Goal: Information Seeking & Learning: Learn about a topic

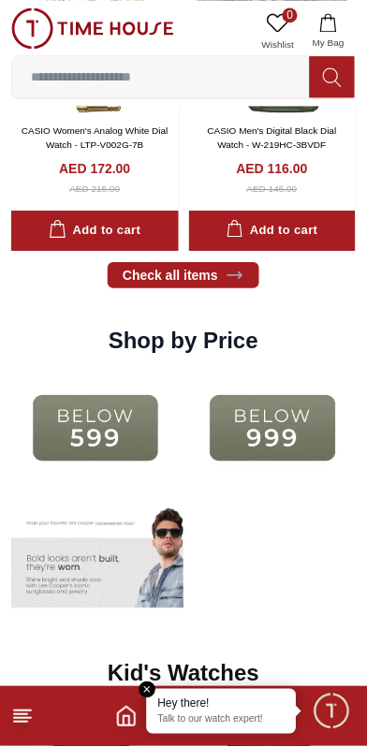
scroll to position [2317, 0]
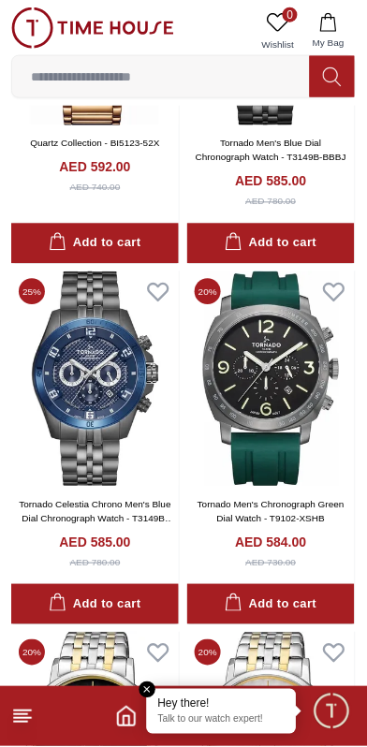
scroll to position [646, 0]
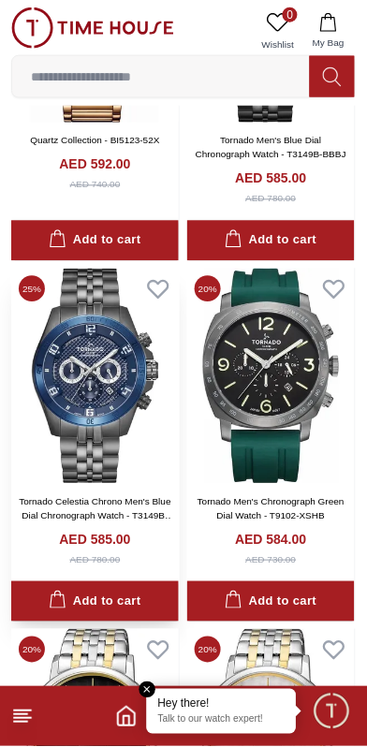
click at [68, 390] on img at bounding box center [95, 376] width 168 height 215
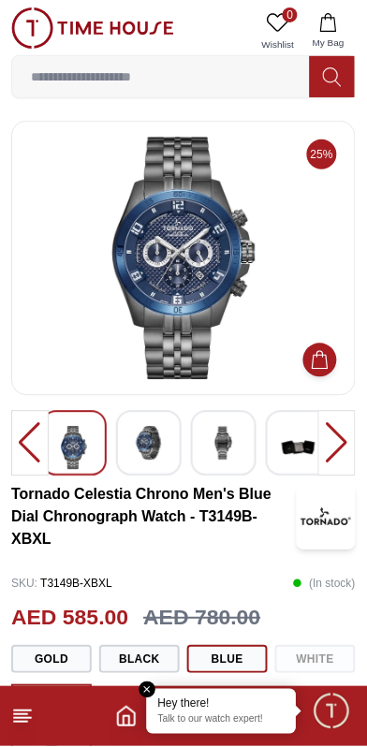
click at [143, 439] on img at bounding box center [149, 444] width 34 height 34
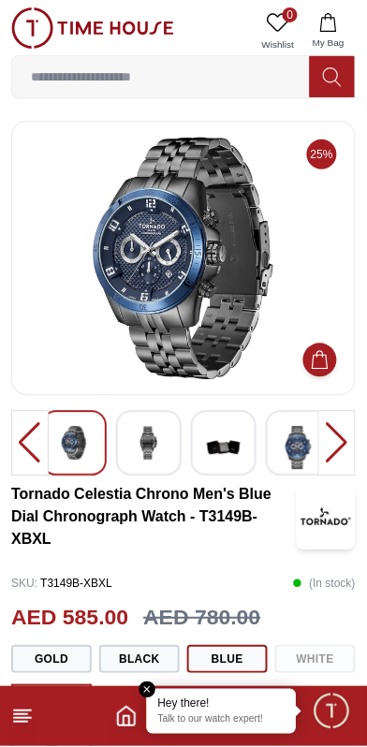
click at [213, 445] on img at bounding box center [224, 448] width 34 height 43
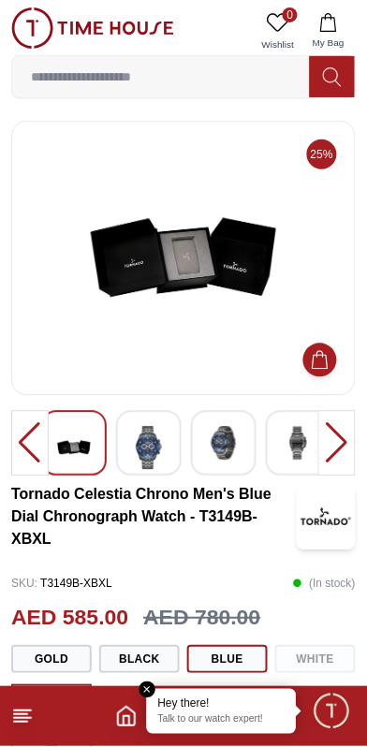
click at [284, 440] on img at bounding box center [299, 444] width 34 height 34
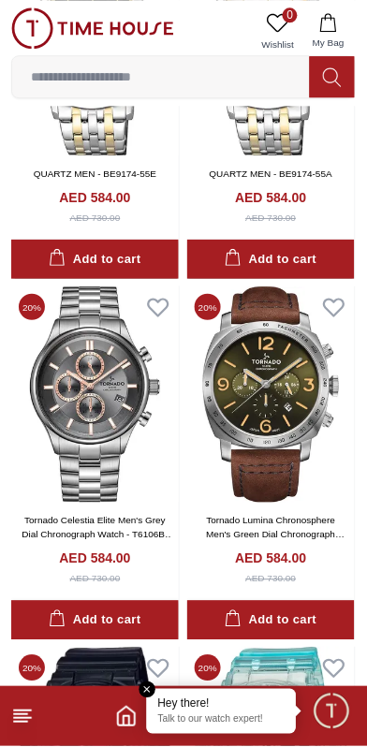
scroll to position [1337, 0]
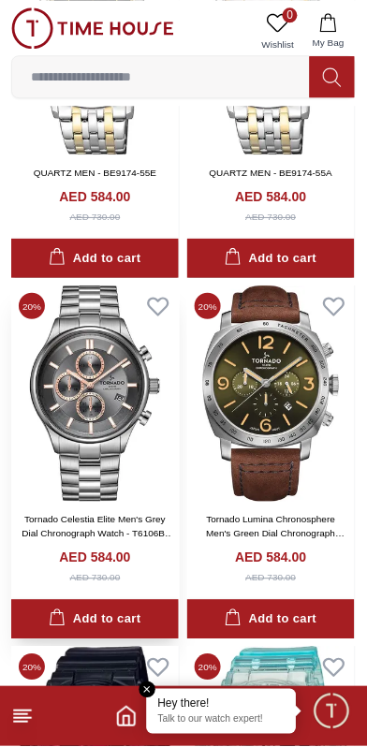
click at [144, 296] on img at bounding box center [95, 392] width 168 height 215
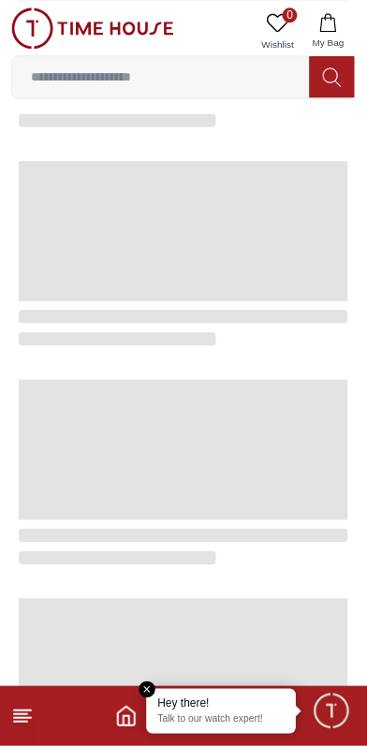
scroll to position [1289, 0]
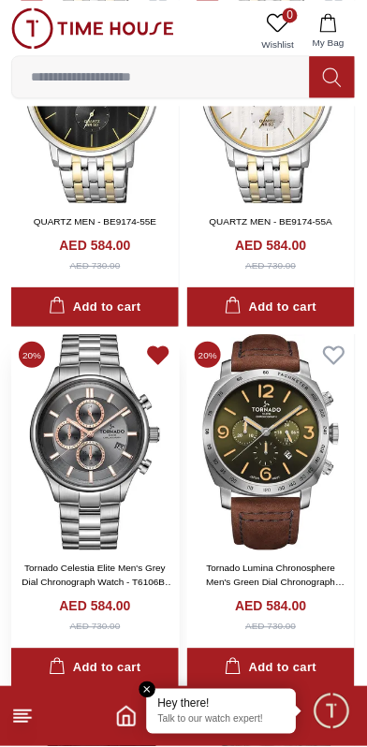
click at [154, 353] on icon at bounding box center [158, 355] width 20 height 17
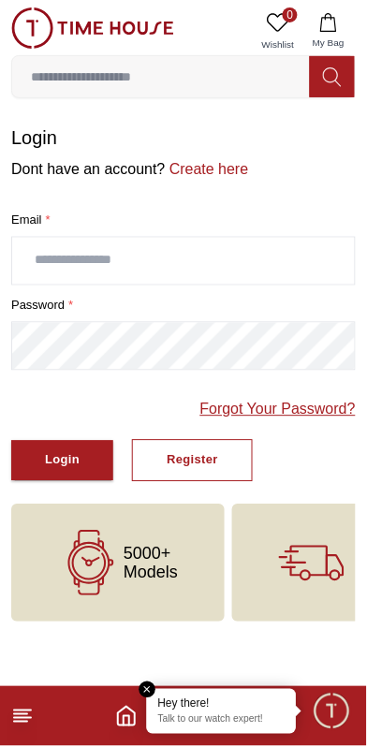
click at [248, 408] on link "Forgot Your Password?" at bounding box center [277, 410] width 155 height 22
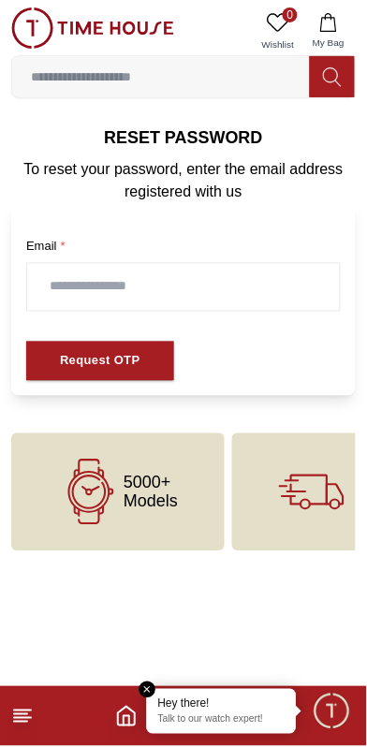
click at [78, 278] on input "text" at bounding box center [183, 287] width 313 height 47
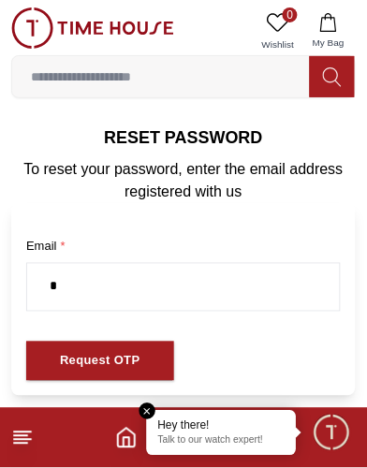
type input "**********"
click at [80, 352] on div "Request OTP" at bounding box center [100, 362] width 80 height 22
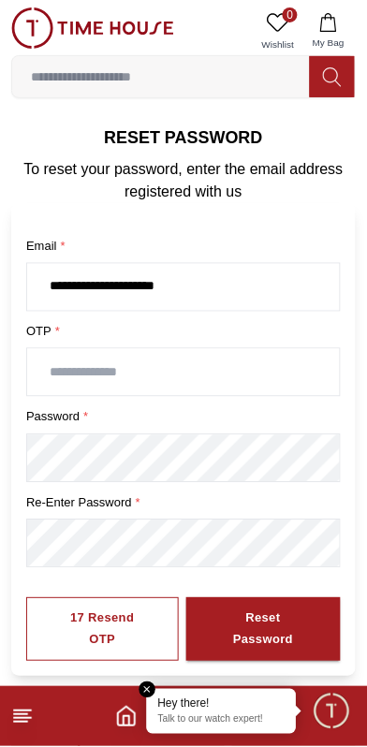
click at [75, 366] on input "text" at bounding box center [183, 372] width 313 height 47
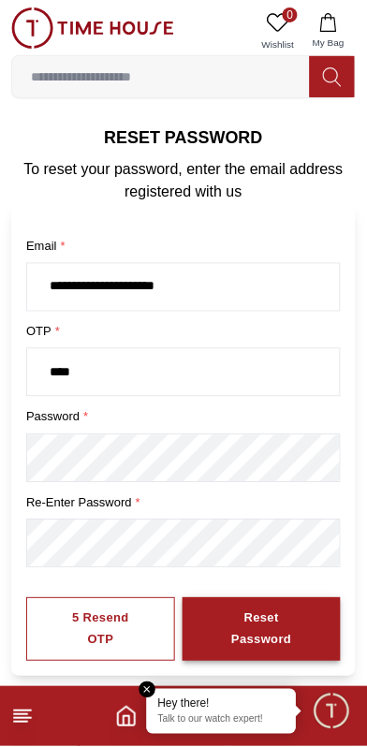
type input "****"
click at [220, 615] on div "Reset Password" at bounding box center [261, 629] width 91 height 43
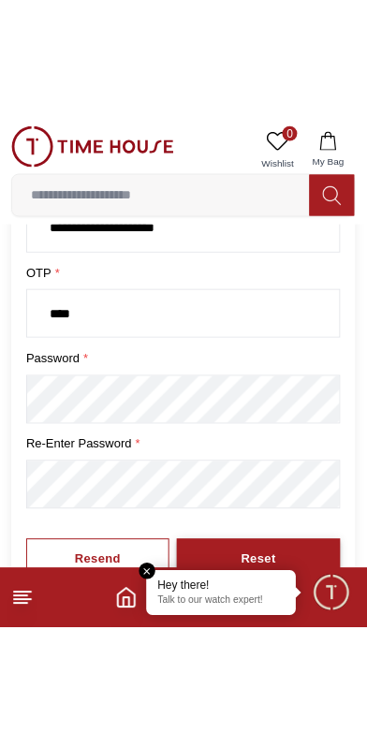
scroll to position [132, 0]
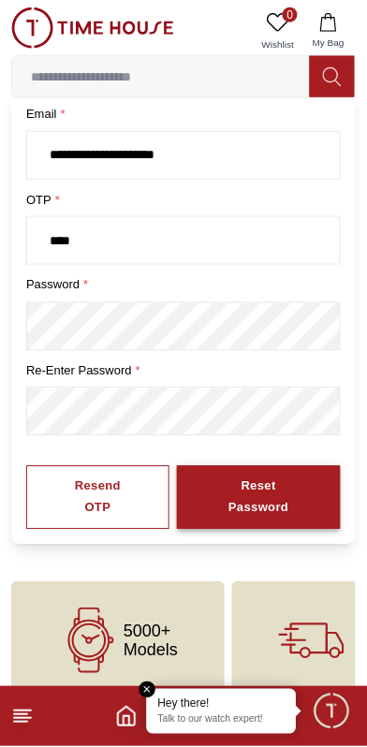
click at [223, 476] on div "Reset Password" at bounding box center [259, 497] width 96 height 43
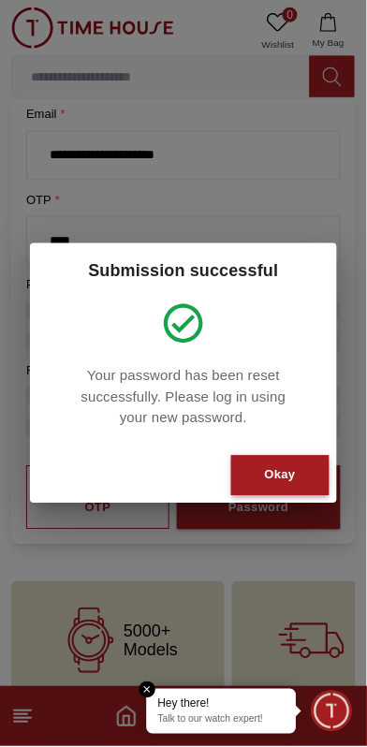
click at [264, 462] on button "Okay" at bounding box center [280, 476] width 98 height 40
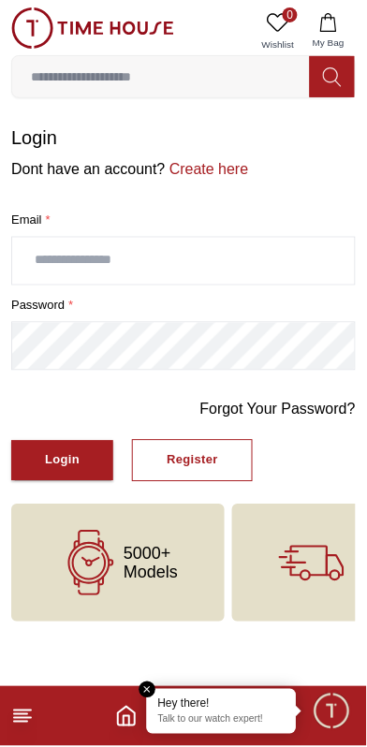
click at [63, 259] on input "text" at bounding box center [183, 261] width 343 height 47
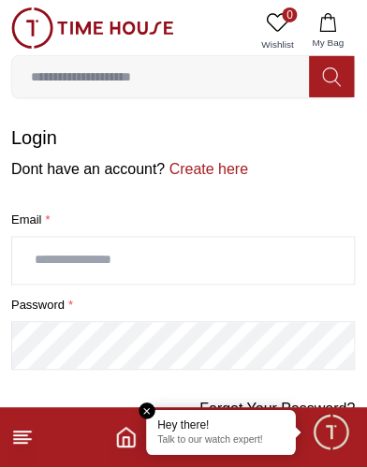
type input "**********"
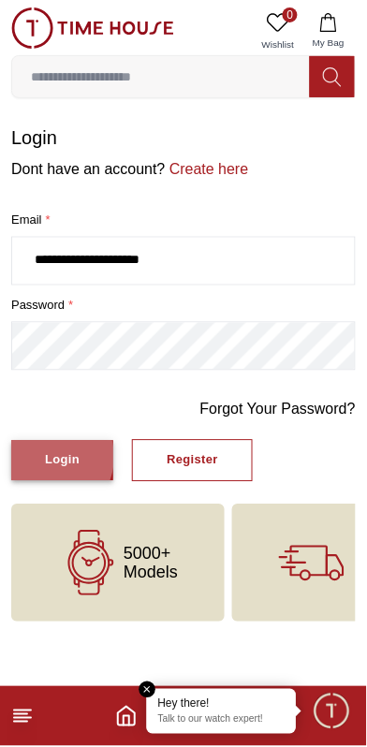
click at [45, 454] on div "Login" at bounding box center [62, 461] width 35 height 22
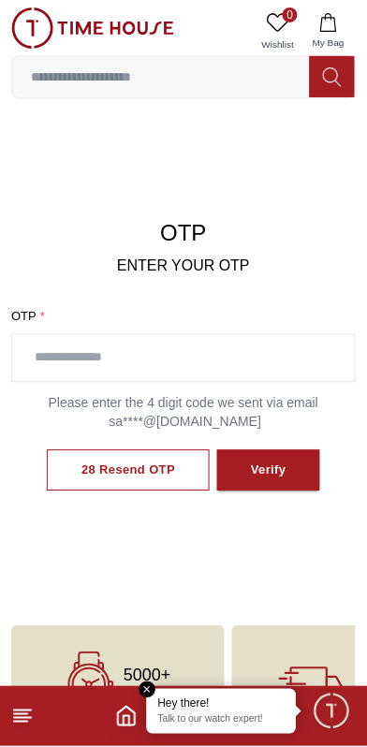
click at [69, 352] on input "text" at bounding box center [183, 358] width 343 height 47
type input "****"
click at [255, 463] on div "Verify" at bounding box center [269, 471] width 36 height 22
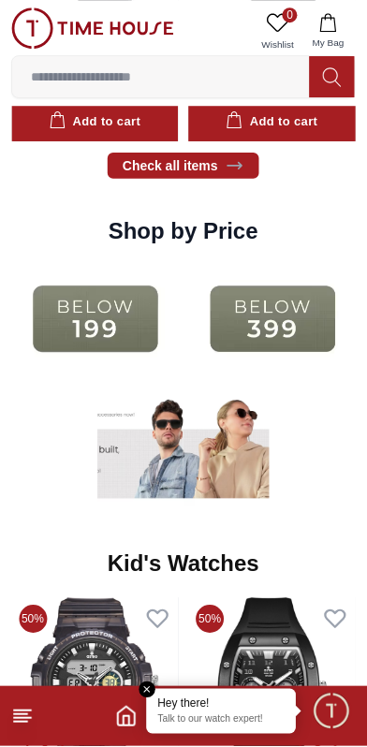
scroll to position [2431, 0]
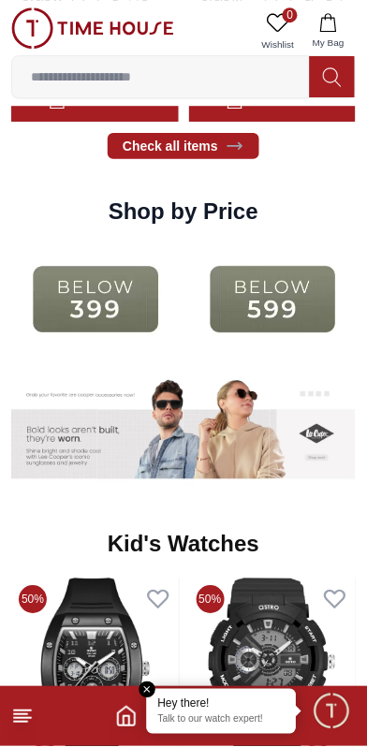
click at [249, 296] on img at bounding box center [273, 299] width 168 height 108
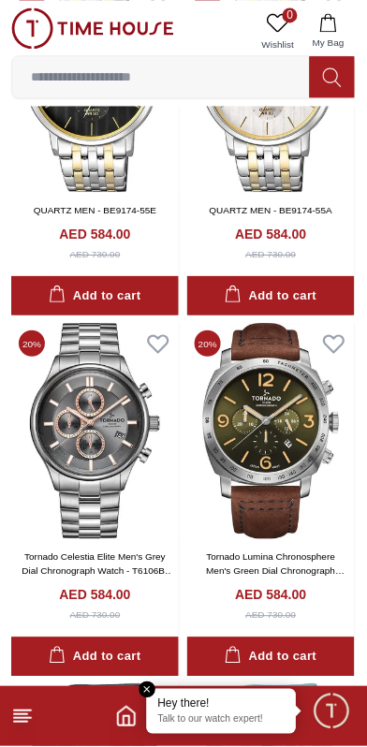
scroll to position [1302, 0]
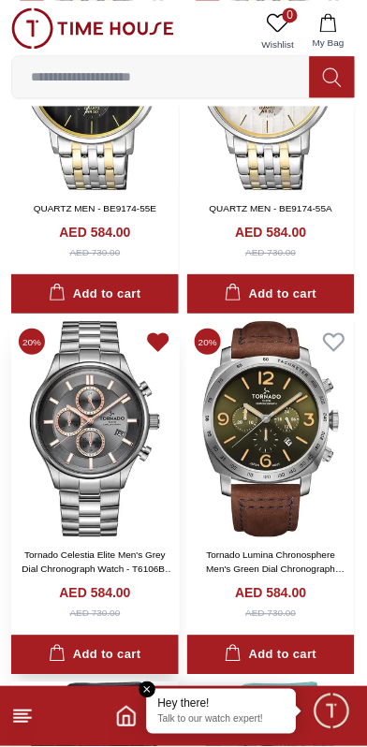
click at [150, 335] on icon at bounding box center [158, 342] width 20 height 17
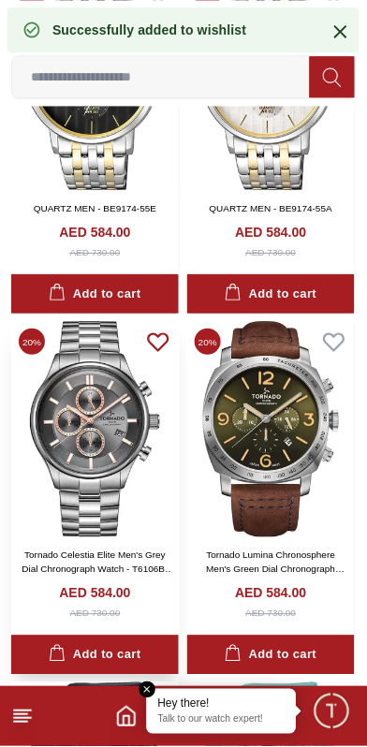
click at [152, 335] on icon at bounding box center [158, 341] width 26 height 26
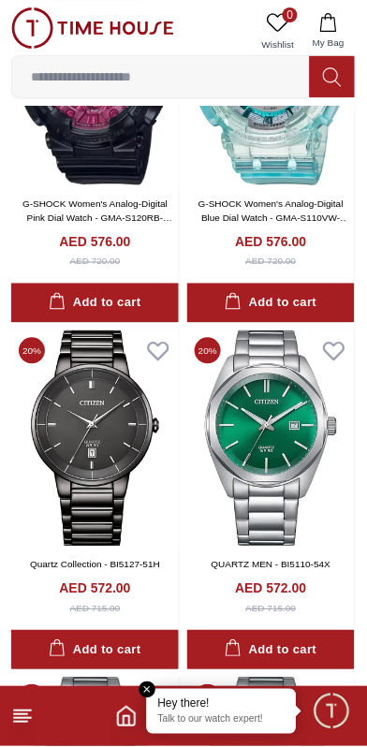
scroll to position [2018, 0]
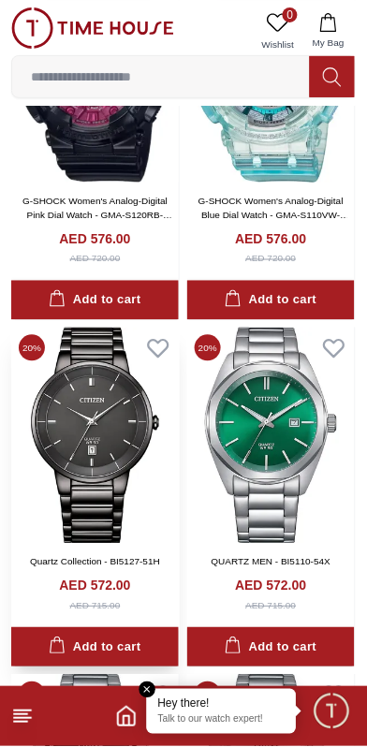
click at [156, 328] on img at bounding box center [95, 435] width 168 height 215
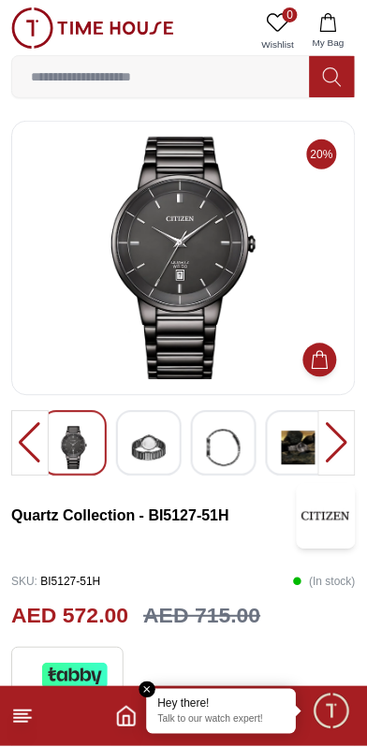
click at [70, 443] on img at bounding box center [74, 448] width 34 height 43
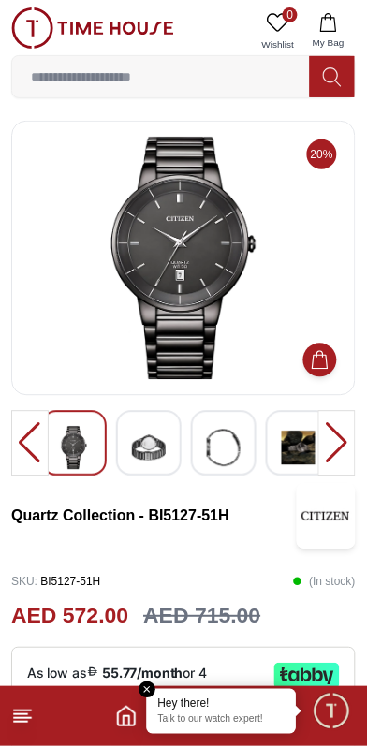
click at [142, 447] on img at bounding box center [149, 448] width 34 height 43
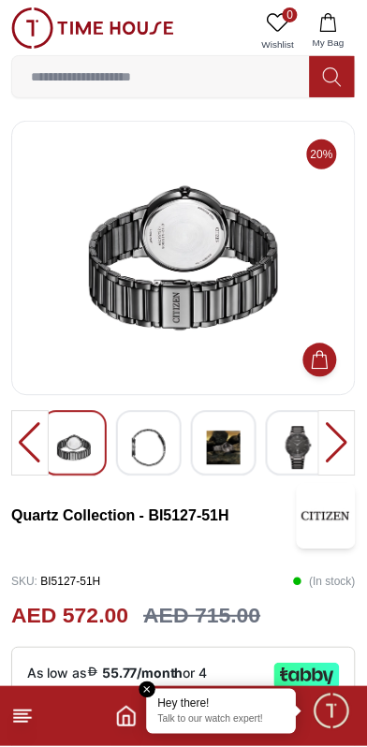
click at [132, 444] on img at bounding box center [149, 448] width 34 height 43
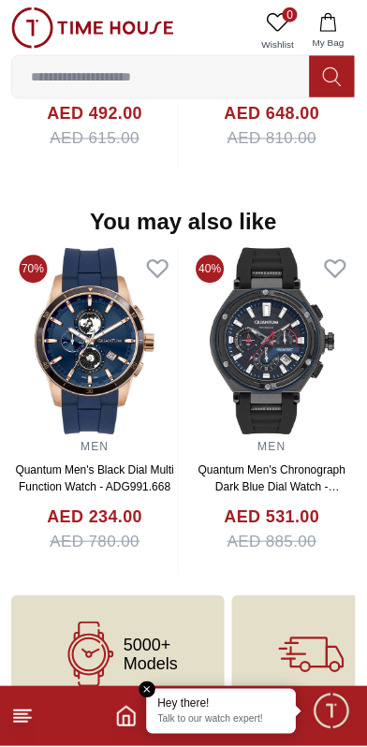
scroll to position [1661, 0]
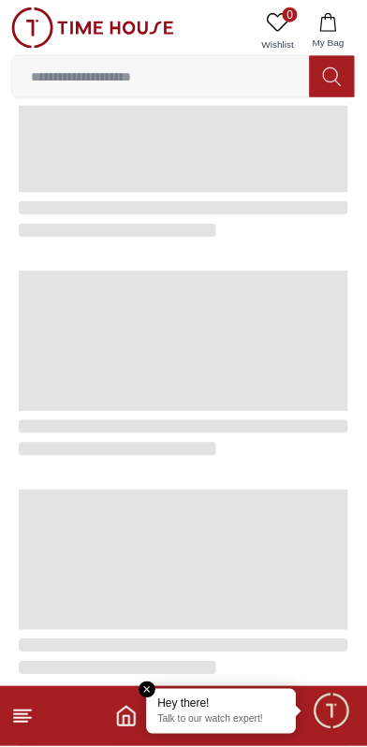
scroll to position [2018, 0]
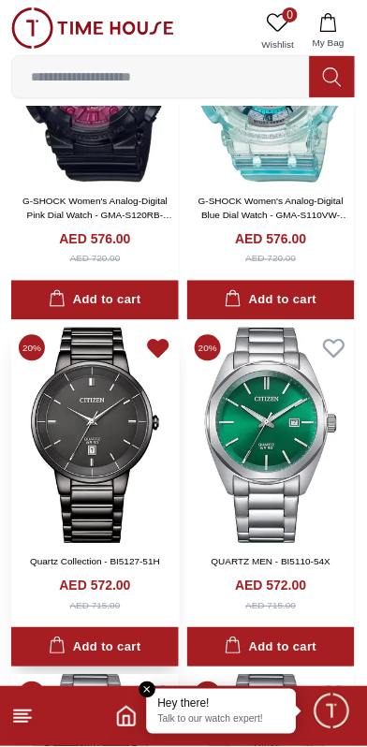
click at [150, 343] on icon at bounding box center [158, 349] width 20 height 17
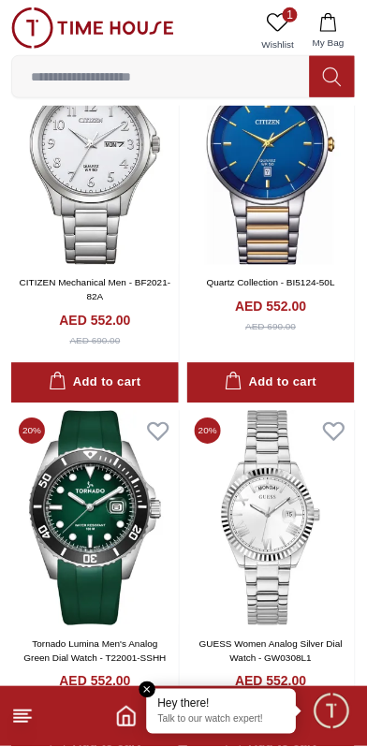
scroll to position [10466, 0]
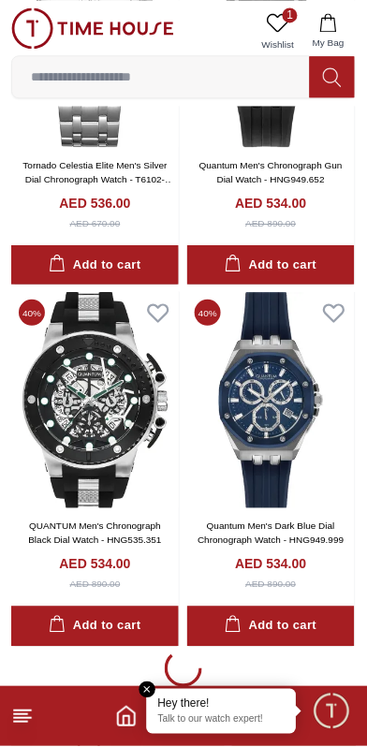
scroll to position [14078, 0]
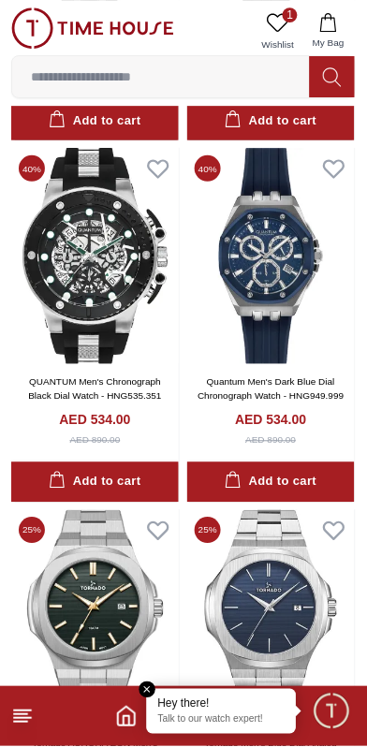
scroll to position [14074, 0]
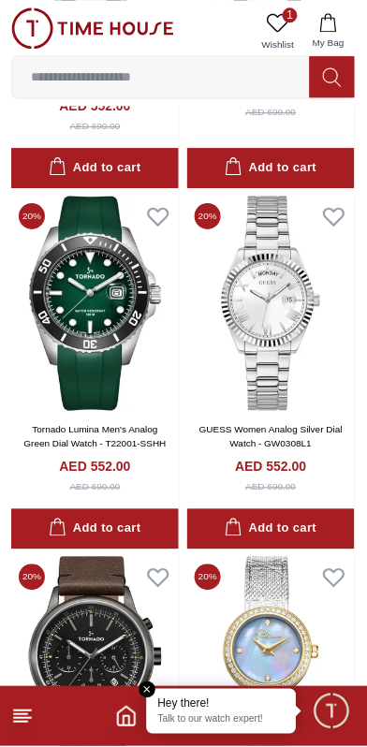
scroll to position [10339, 0]
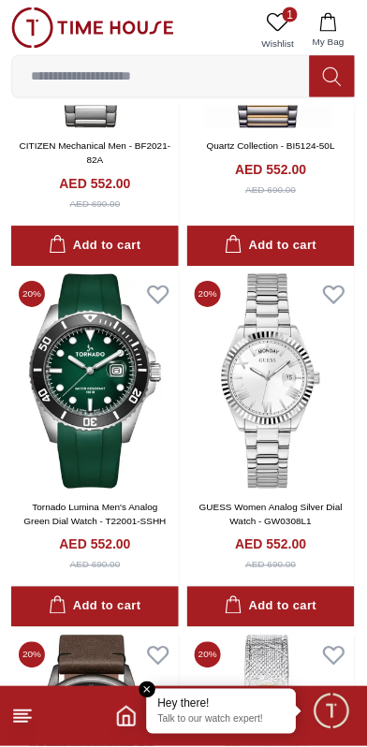
scroll to position [3820, 0]
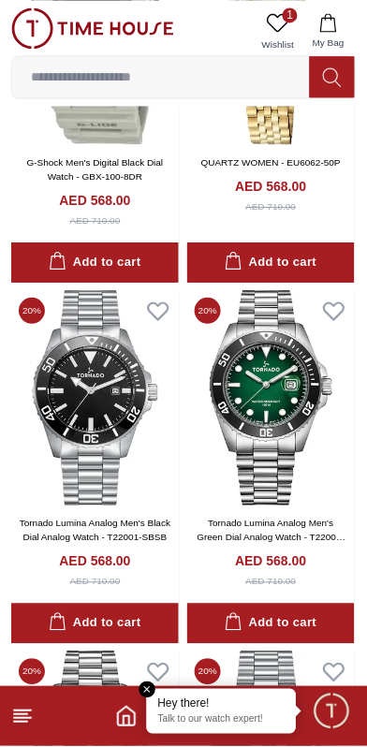
click at [125, 723] on icon "Home" at bounding box center [126, 717] width 22 height 22
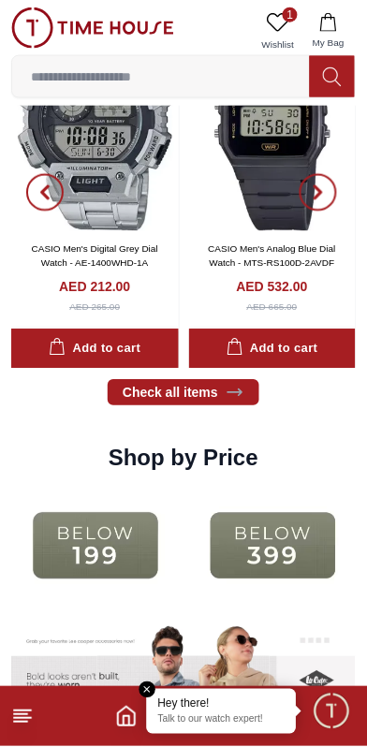
scroll to position [2184, 0]
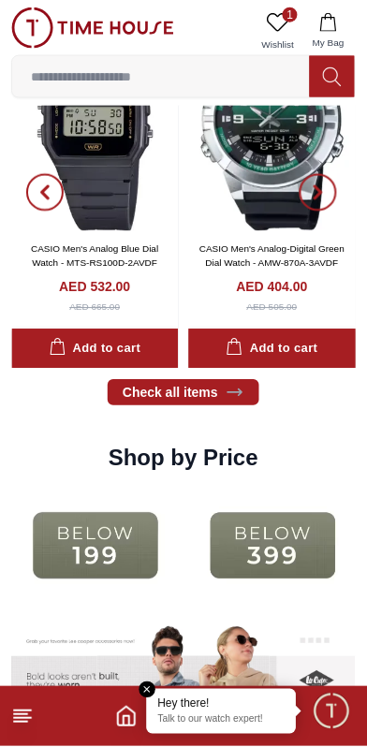
click at [266, 541] on img at bounding box center [273, 546] width 168 height 108
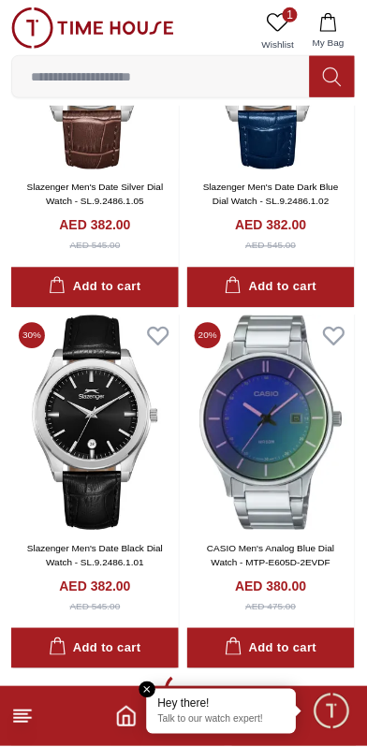
scroll to position [3311, 0]
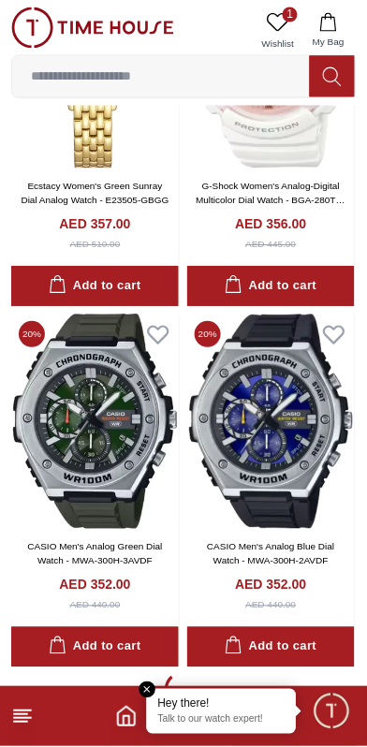
scroll to position [10535, 0]
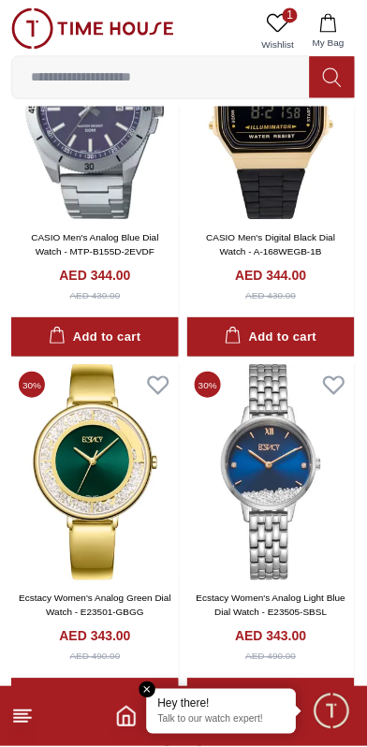
scroll to position [14147, 0]
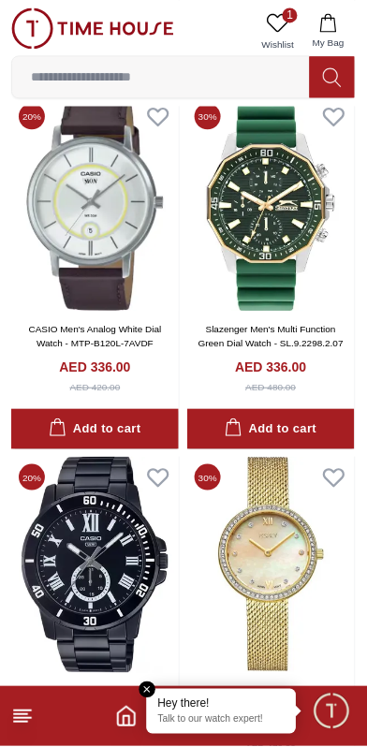
scroll to position [17760, 0]
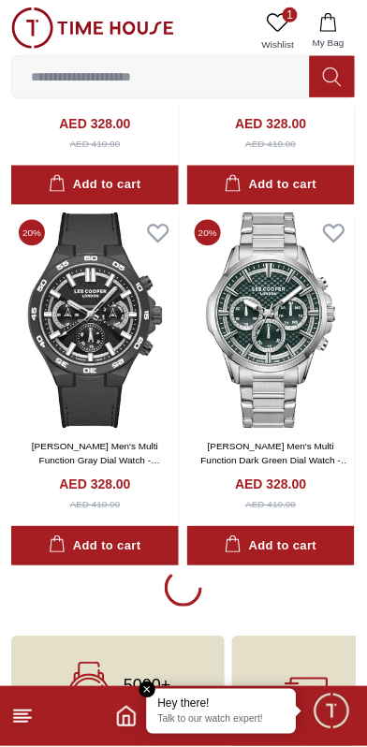
scroll to position [21372, 0]
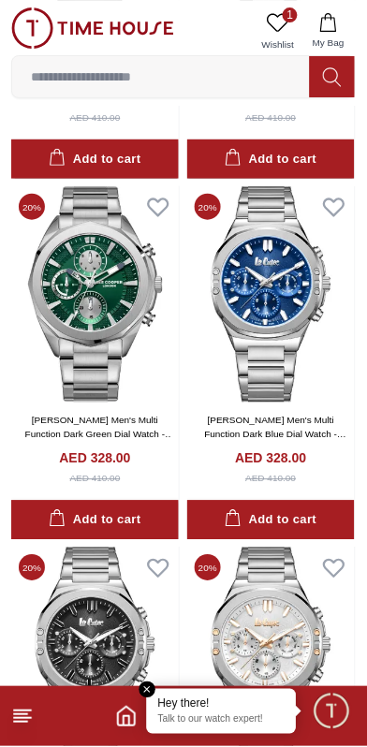
scroll to position [21715, 0]
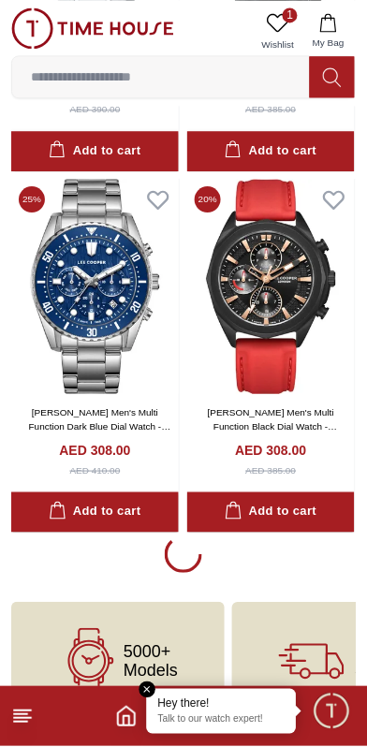
scroll to position [28597, 0]
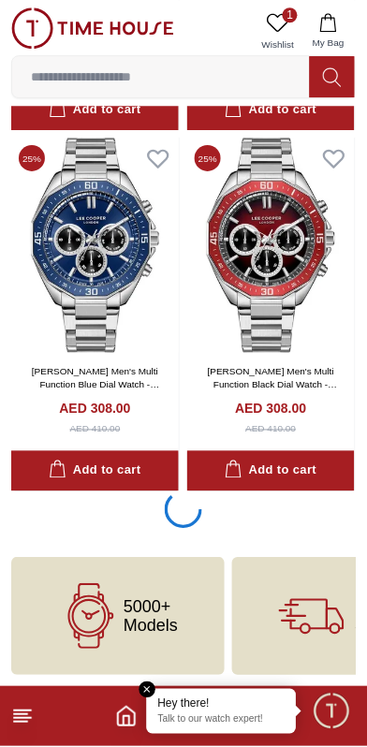
scroll to position [32205, 0]
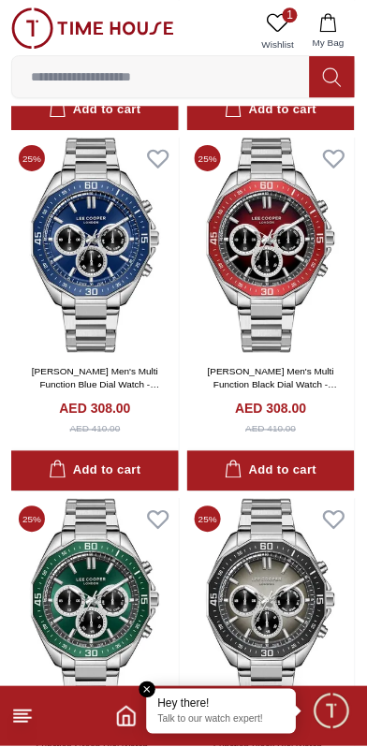
scroll to position [32556, 0]
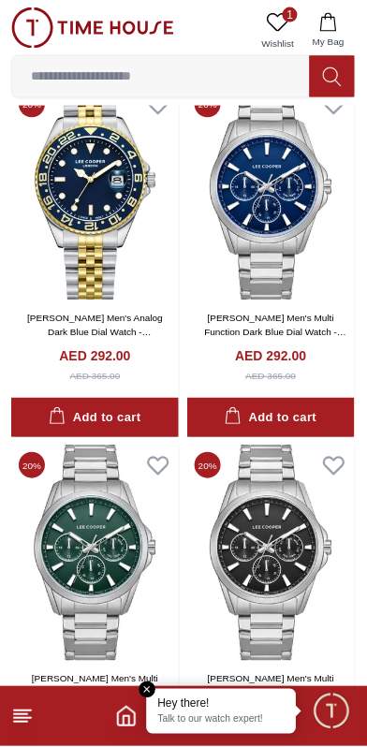
scroll to position [39110, 0]
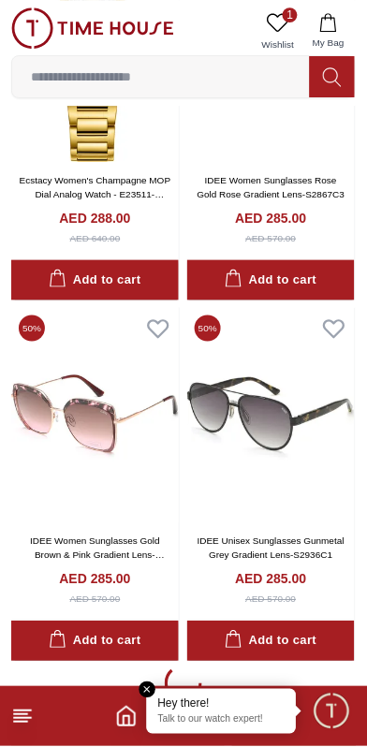
scroll to position [43045, 0]
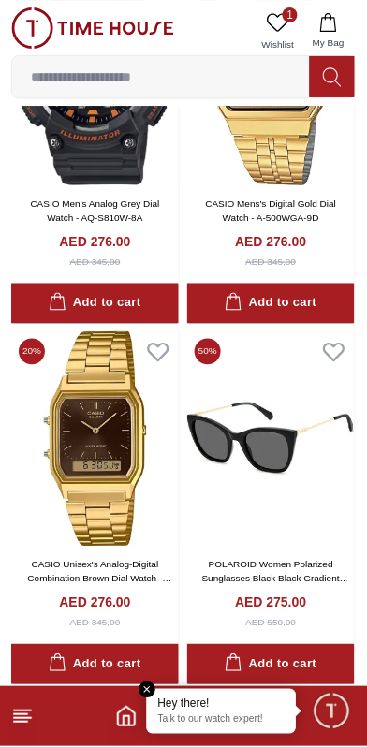
scroll to position [46657, 0]
